Goal: Browse casually

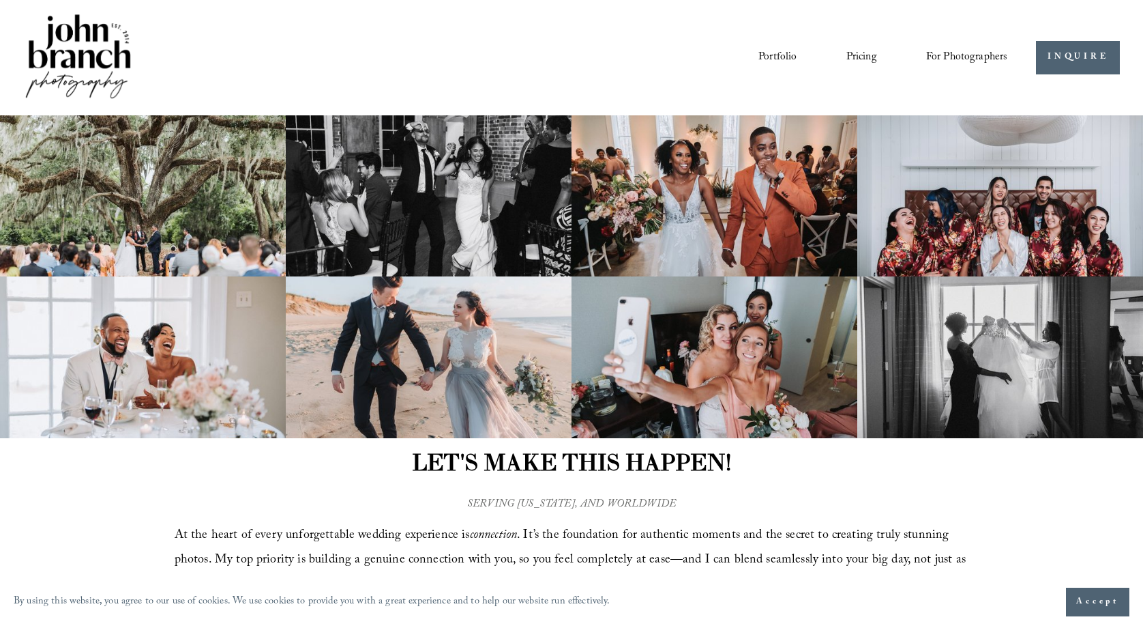
click at [86, 57] on img at bounding box center [78, 58] width 111 height 92
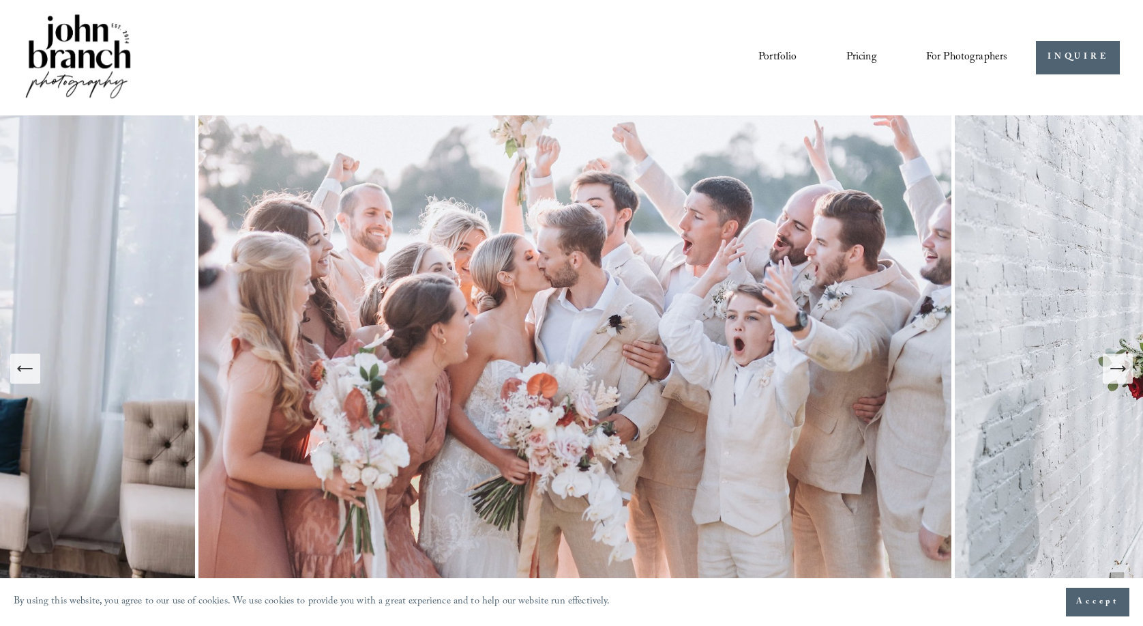
click at [1130, 372] on button "Next Slide" at bounding box center [1118, 368] width 30 height 30
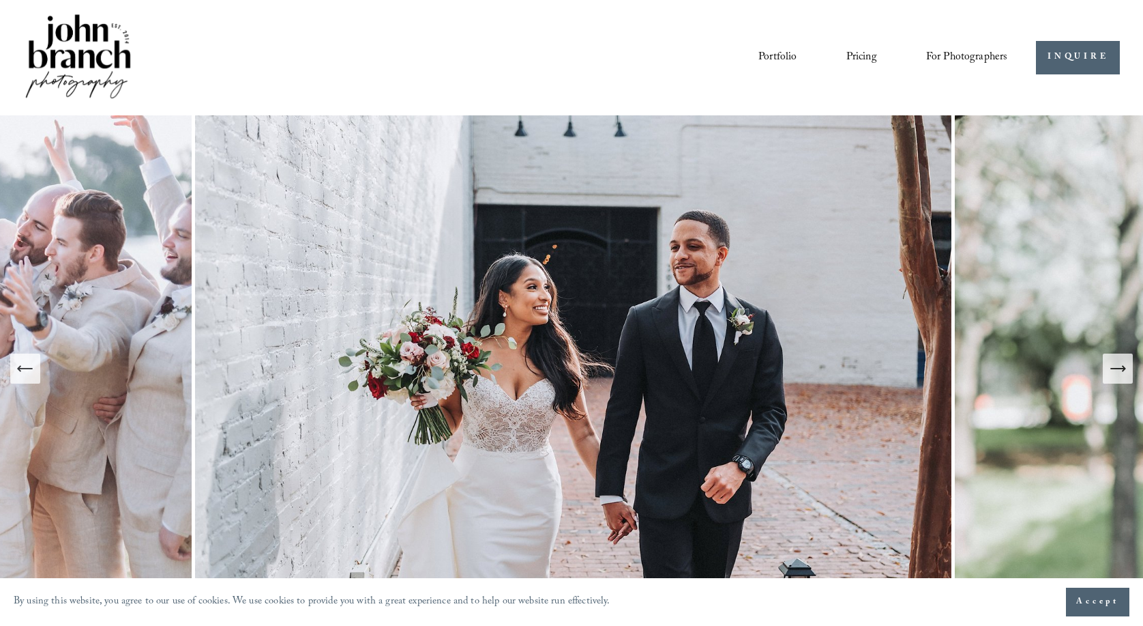
click at [791, 56] on link "Portfolio" at bounding box center [778, 57] width 38 height 23
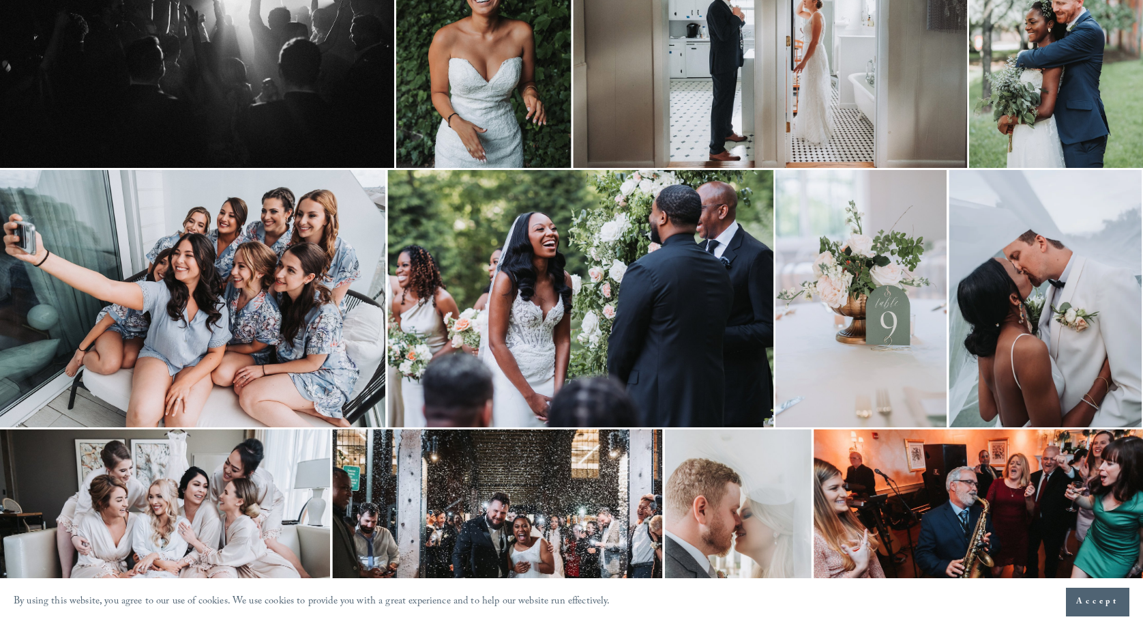
scroll to position [433, 0]
click at [737, 374] on img at bounding box center [580, 297] width 386 height 257
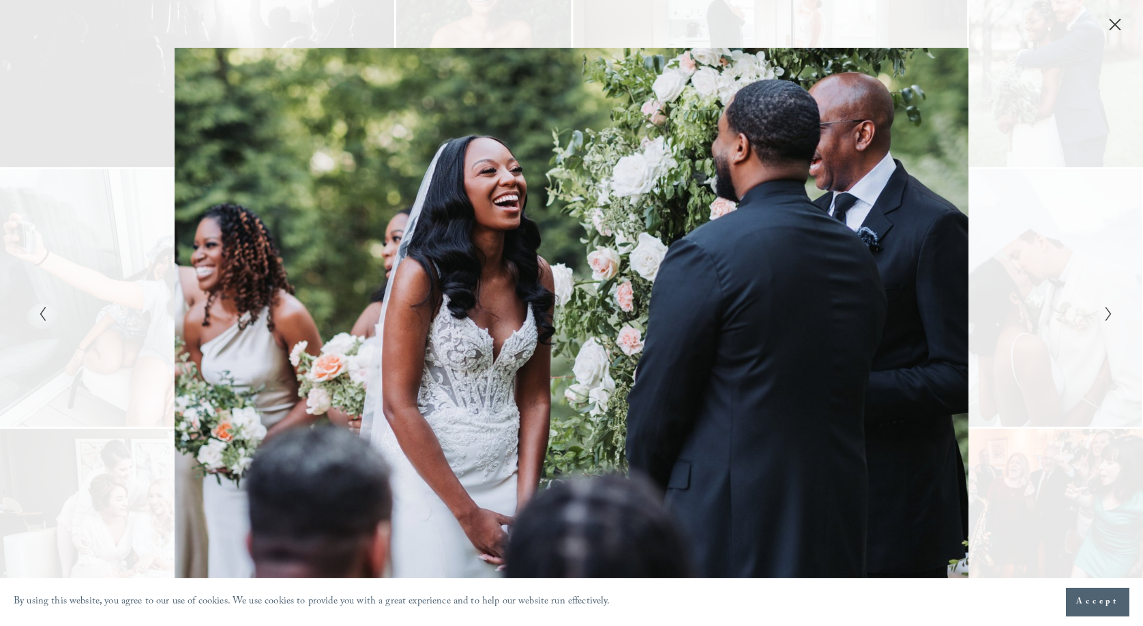
click at [1117, 27] on icon "Close" at bounding box center [1115, 24] width 11 height 11
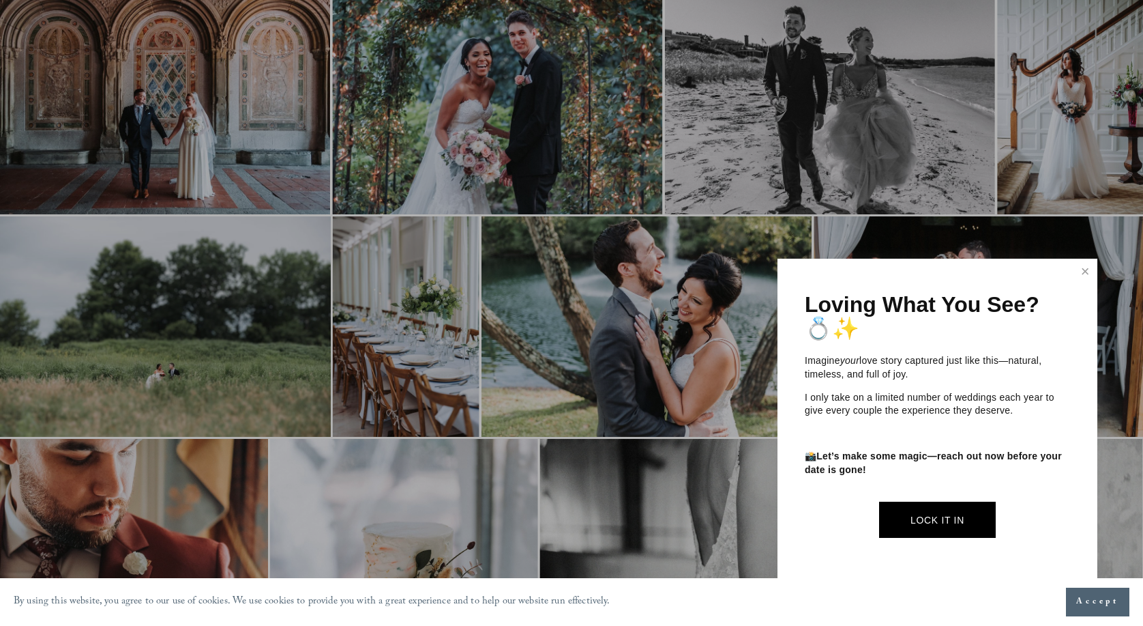
scroll to position [2904, 0]
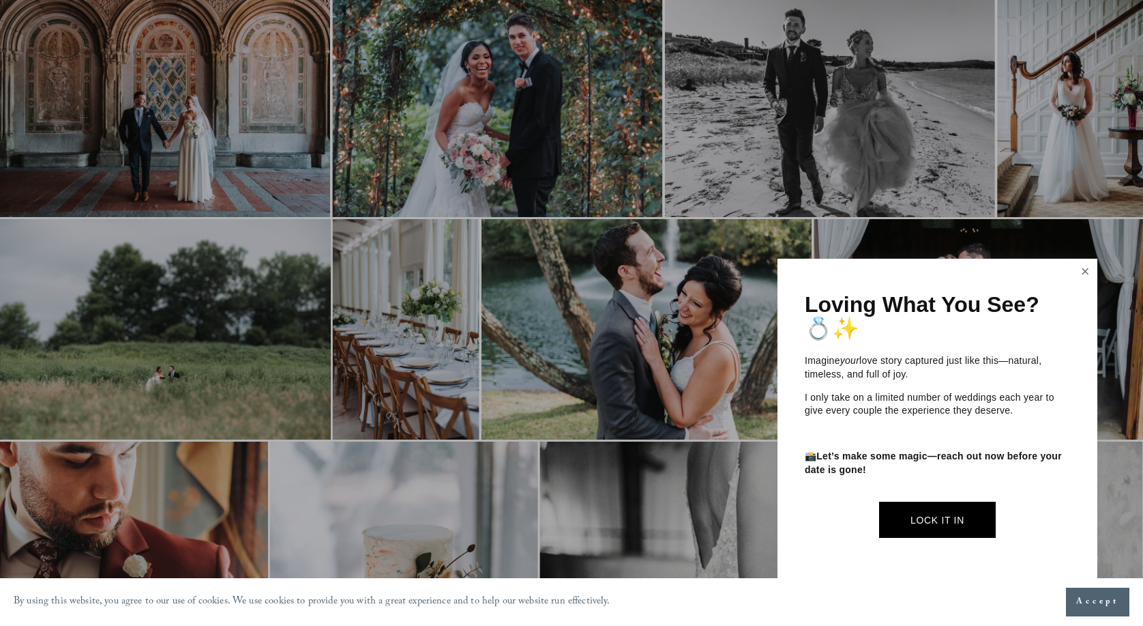
click at [1083, 273] on link "Close" at bounding box center [1085, 272] width 20 height 22
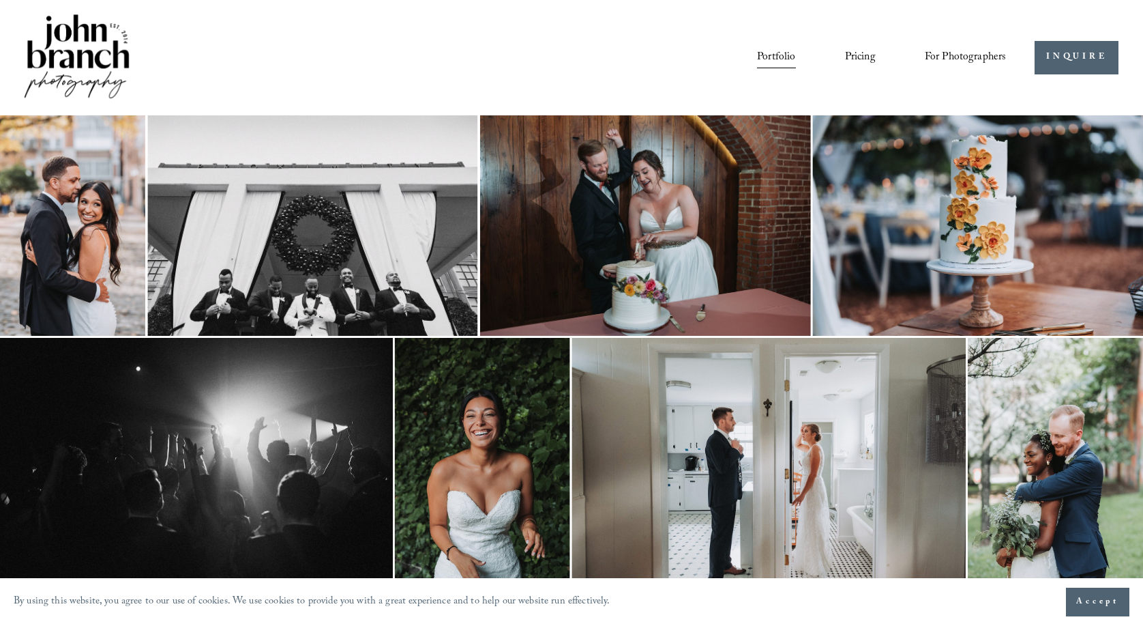
scroll to position [0, 1]
